Goal: Navigation & Orientation: Find specific page/section

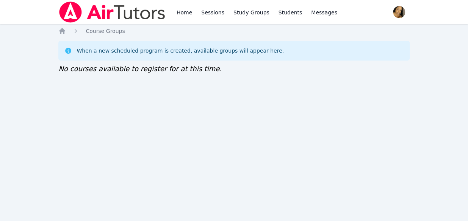
click at [113, 16] on img at bounding box center [111, 12] width 107 height 21
